Goal: Information Seeking & Learning: Understand process/instructions

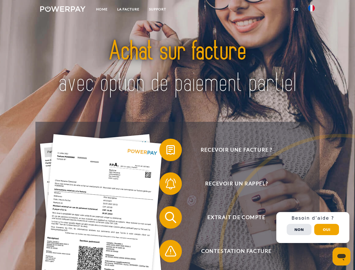
click at [63, 10] on img at bounding box center [62, 9] width 45 height 6
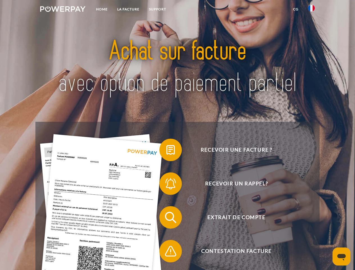
click at [311, 10] on img at bounding box center [311, 8] width 7 height 7
click at [296, 9] on link "CG" at bounding box center [295, 9] width 15 height 10
click at [166, 151] on span at bounding box center [162, 150] width 28 height 28
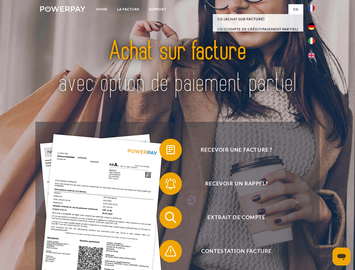
click at [166, 185] on span at bounding box center [162, 183] width 28 height 28
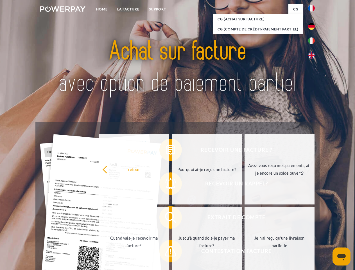
click at [172, 218] on link "Jusqu'à quand dois-je payer ma facture?" at bounding box center [207, 242] width 70 height 70
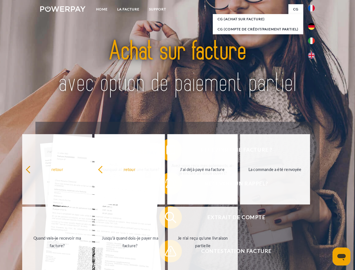
click at [166, 252] on div "Recevoir une facture ? Recevoir un rappel? Extrait de compte retour" at bounding box center [177, 234] width 284 height 225
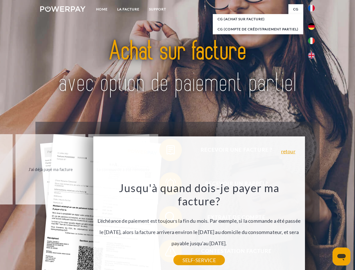
click at [313, 227] on div "Recevoir une facture ? Recevoir un rappel? Extrait de compte retour" at bounding box center [177, 234] width 284 height 225
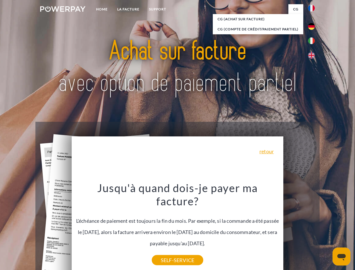
click at [299, 229] on span "Extrait de compte" at bounding box center [237, 217] width 138 height 22
click at [327, 229] on header "Home LA FACTURE Support" at bounding box center [177, 194] width 355 height 388
